Goal: Navigation & Orientation: Find specific page/section

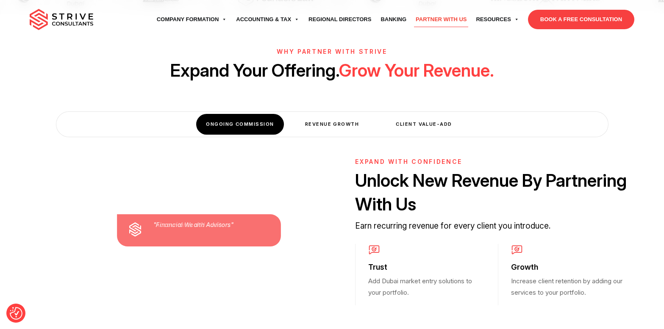
scroll to position [242, 0]
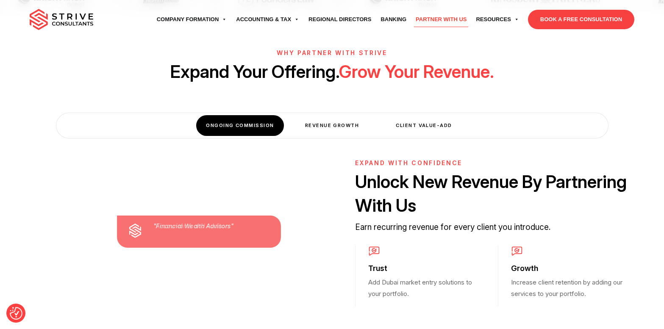
click at [285, 280] on div ""Accountants and Auditors" "Financial Wealth Advisors" Expand With Confidence U…" at bounding box center [332, 223] width 664 height 415
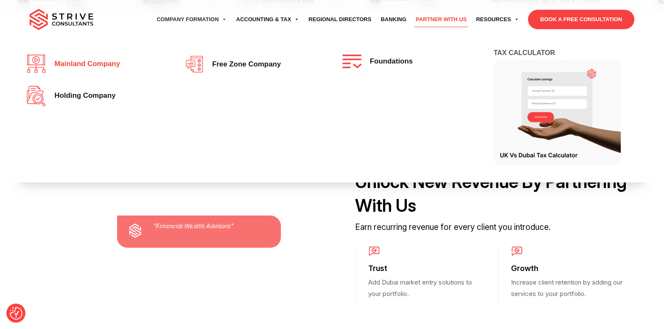
click at [95, 63] on span "Mainland company" at bounding box center [85, 64] width 70 height 8
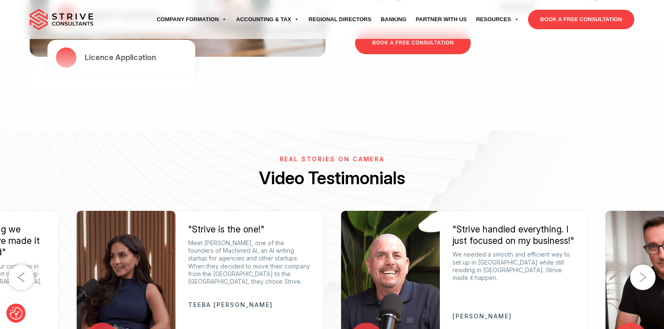
scroll to position [1645, 0]
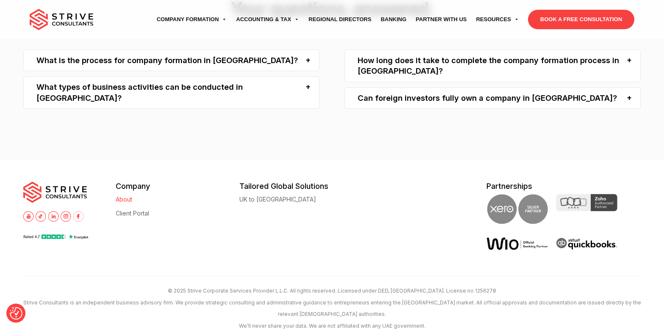
click at [123, 196] on link "About" at bounding box center [124, 199] width 17 height 6
